Goal: Task Accomplishment & Management: Manage account settings

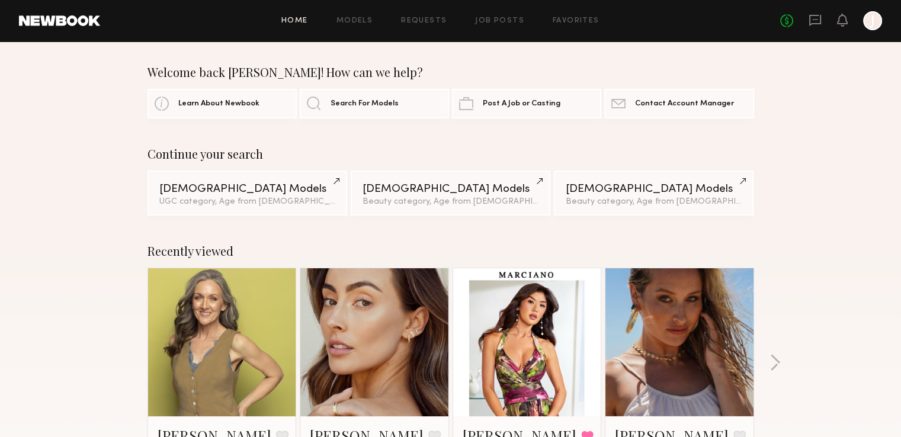
click at [816, 27] on link at bounding box center [814, 21] width 13 height 15
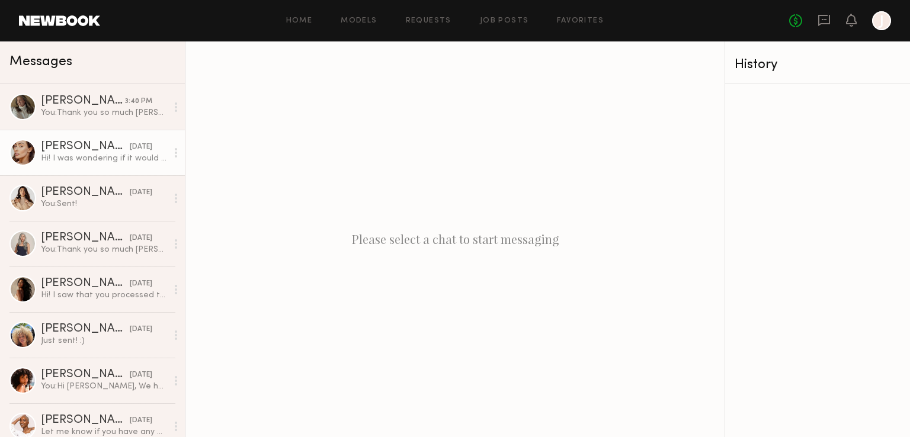
click at [98, 164] on div "Hi! I was wondering if it would be ok with you guys to deliver content on the 1…" at bounding box center [104, 158] width 126 height 11
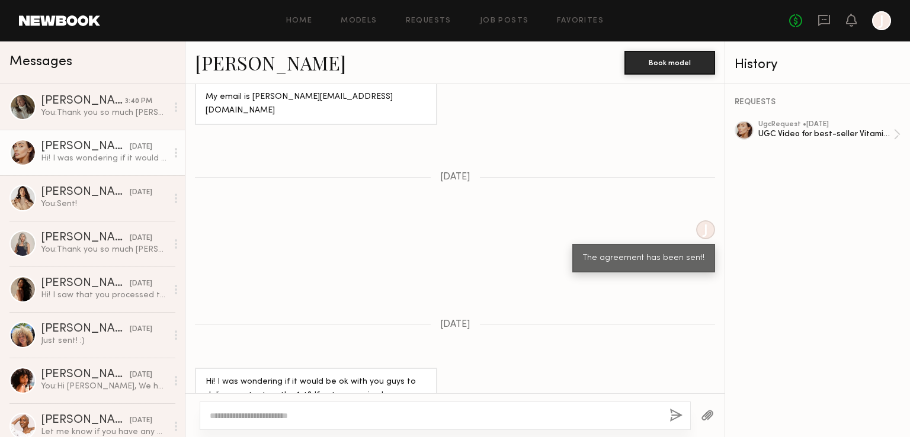
scroll to position [840, 0]
click at [270, 62] on link "Hannah M." at bounding box center [270, 62] width 151 height 25
click at [775, 145] on div "ugc Request • 09/03/2025 UGC Video for best-seller Vitamin C" at bounding box center [825, 134] width 135 height 27
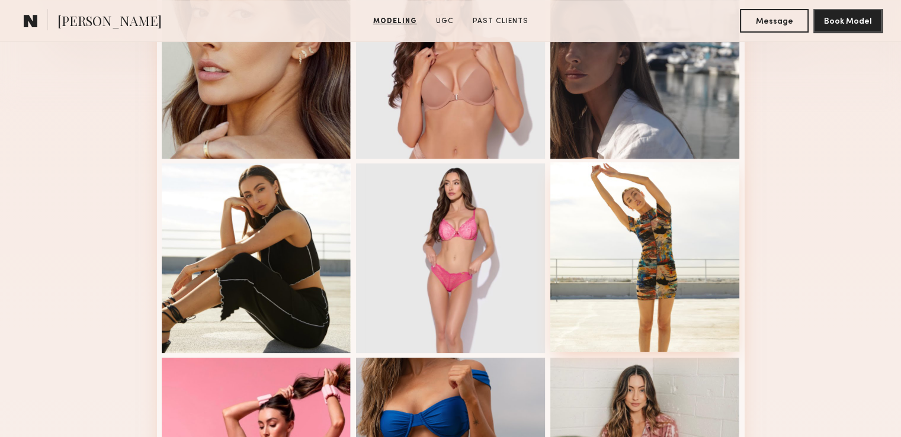
scroll to position [474, 0]
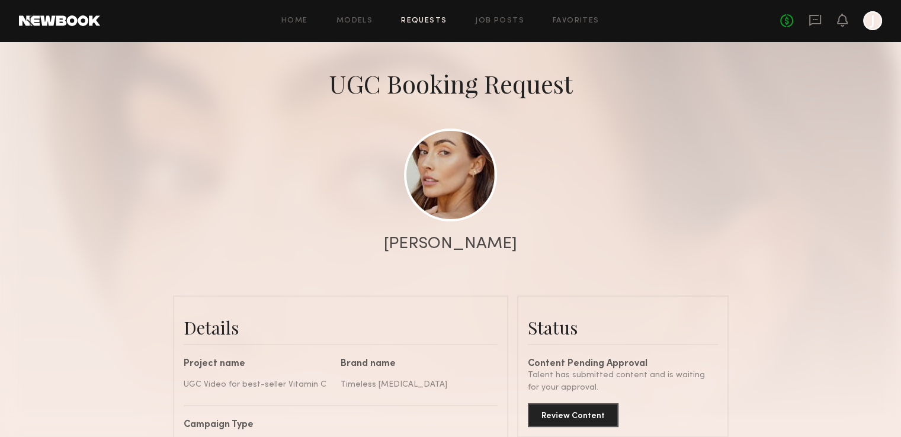
scroll to position [178, 0]
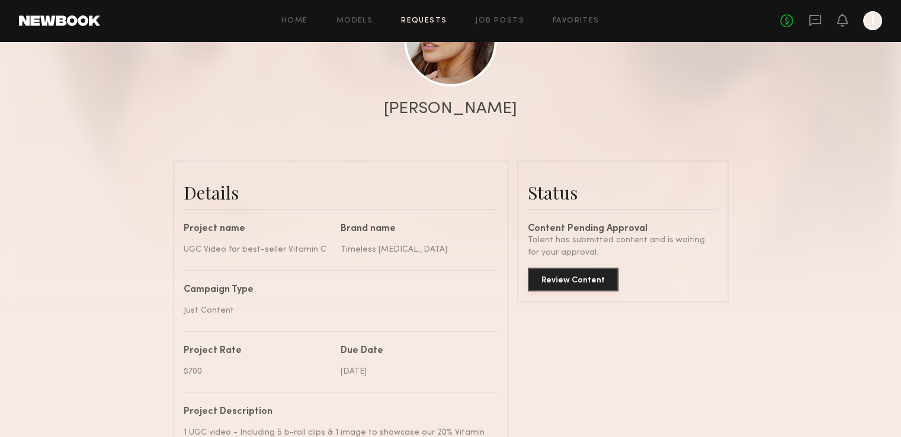
click at [591, 282] on button "Review Content" at bounding box center [573, 280] width 91 height 24
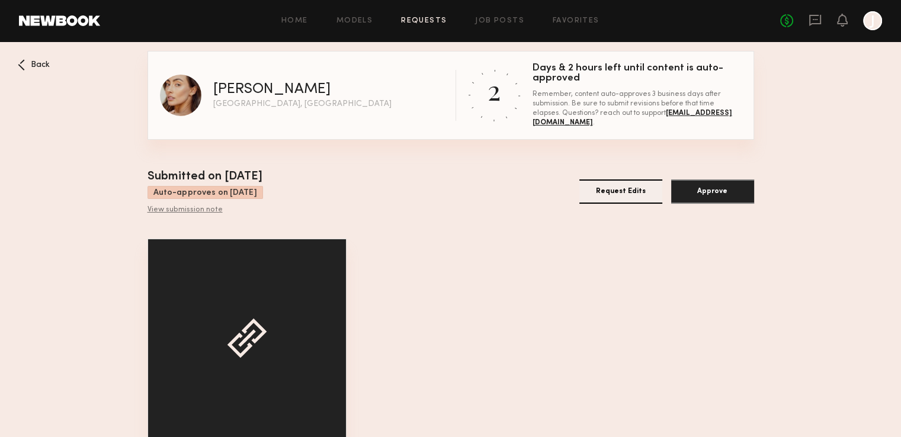
scroll to position [57, 0]
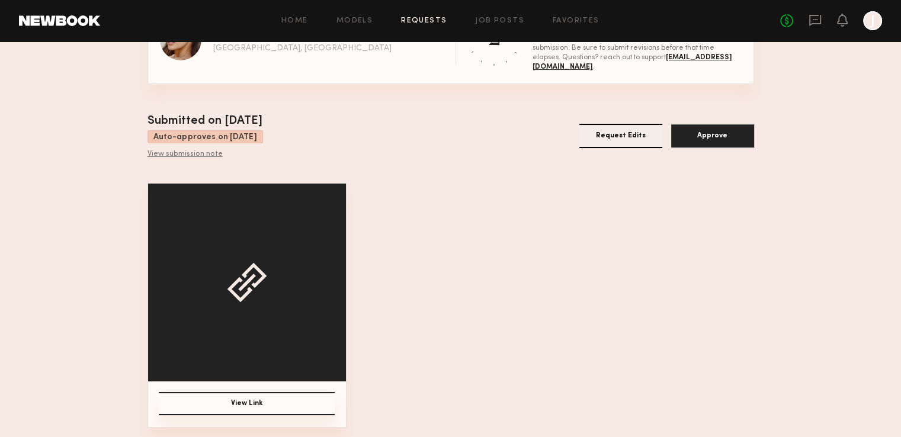
click at [288, 401] on button "View Link" at bounding box center [247, 403] width 176 height 23
